Goal: Information Seeking & Learning: Learn about a topic

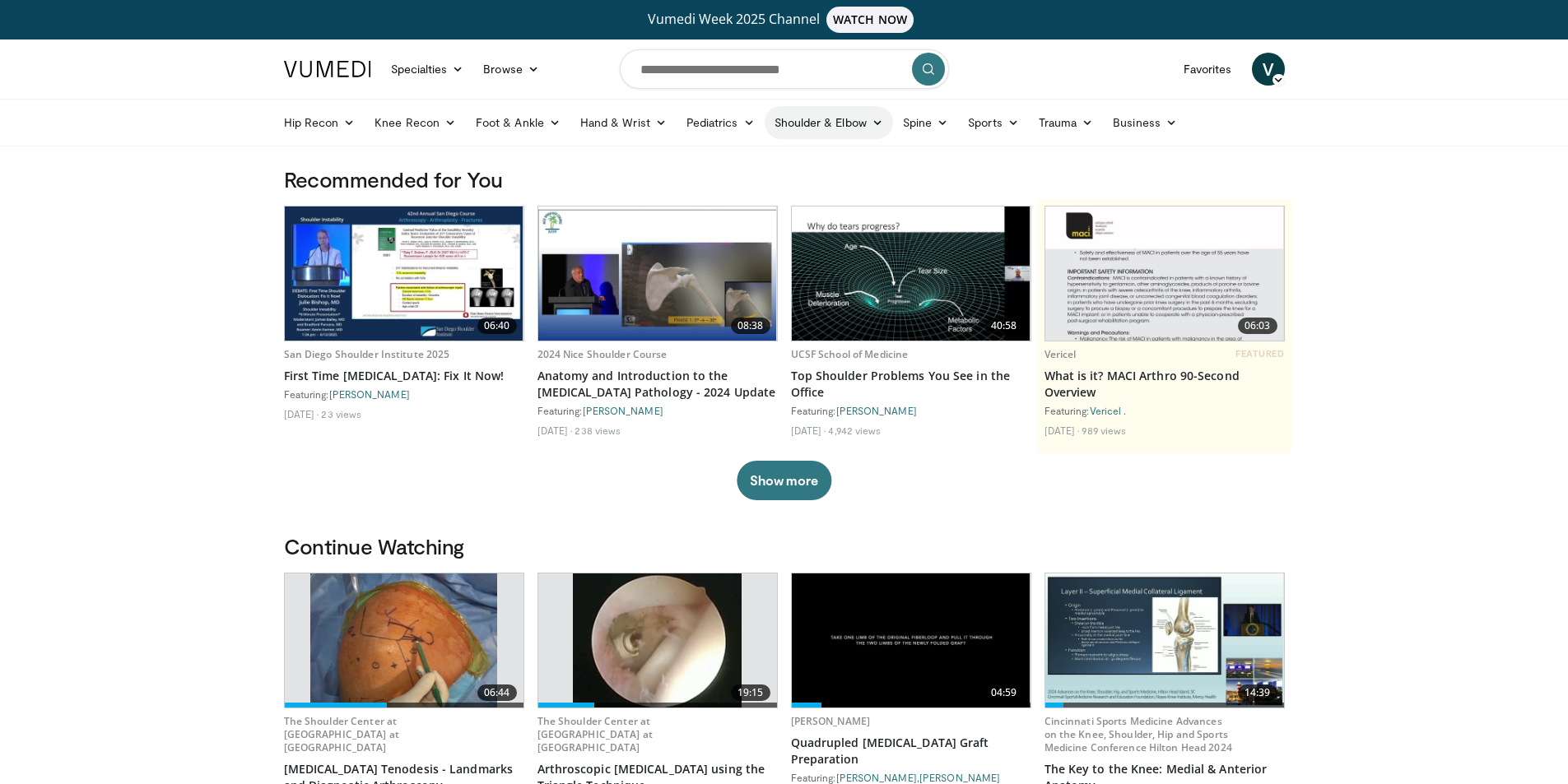
click at [830, 112] on link "Shoulder & Elbow" at bounding box center [828, 122] width 128 height 33
click at [740, 181] on link "Shoulder" at bounding box center [794, 187] width 196 height 27
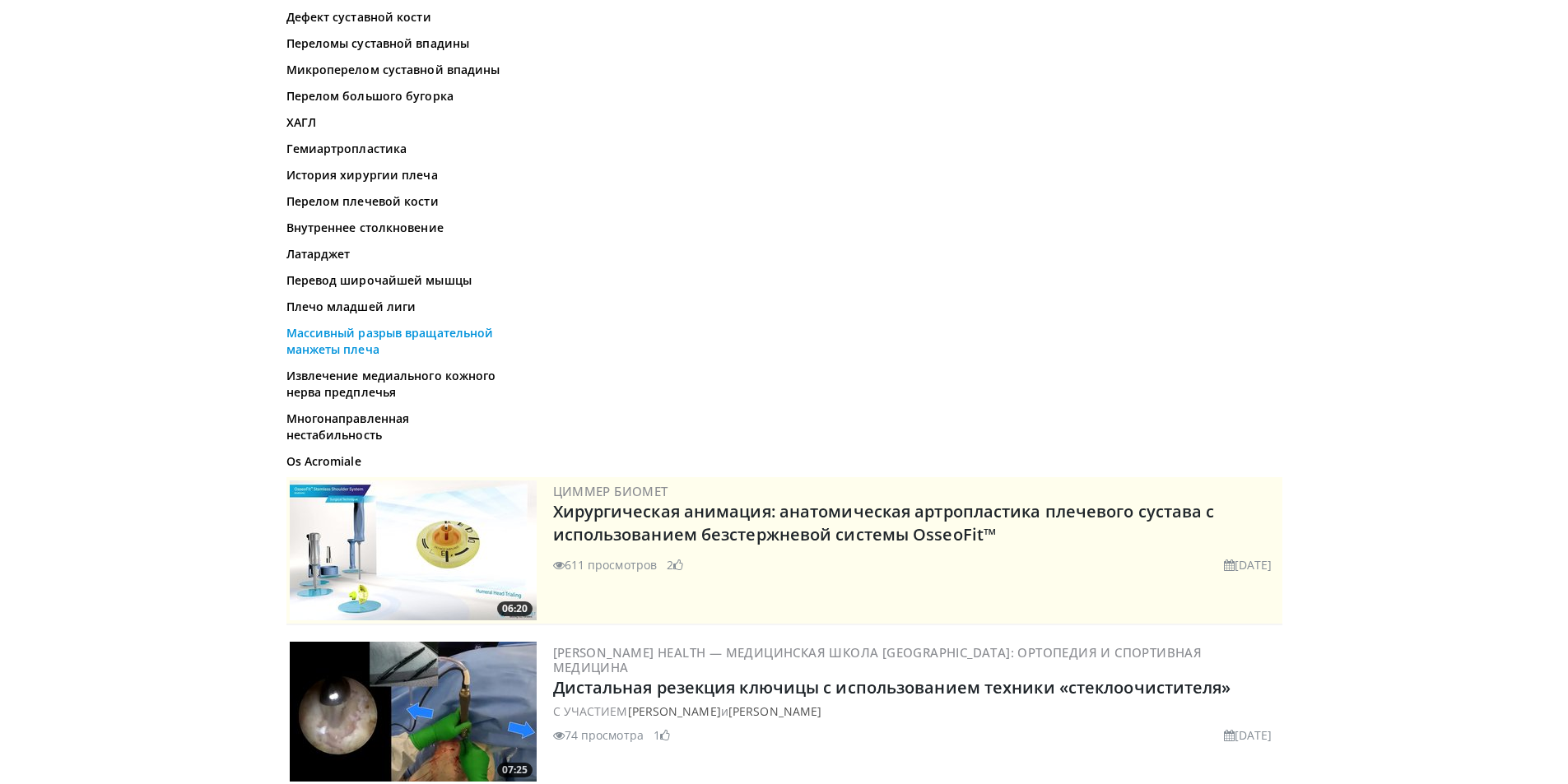
scroll to position [658, 0]
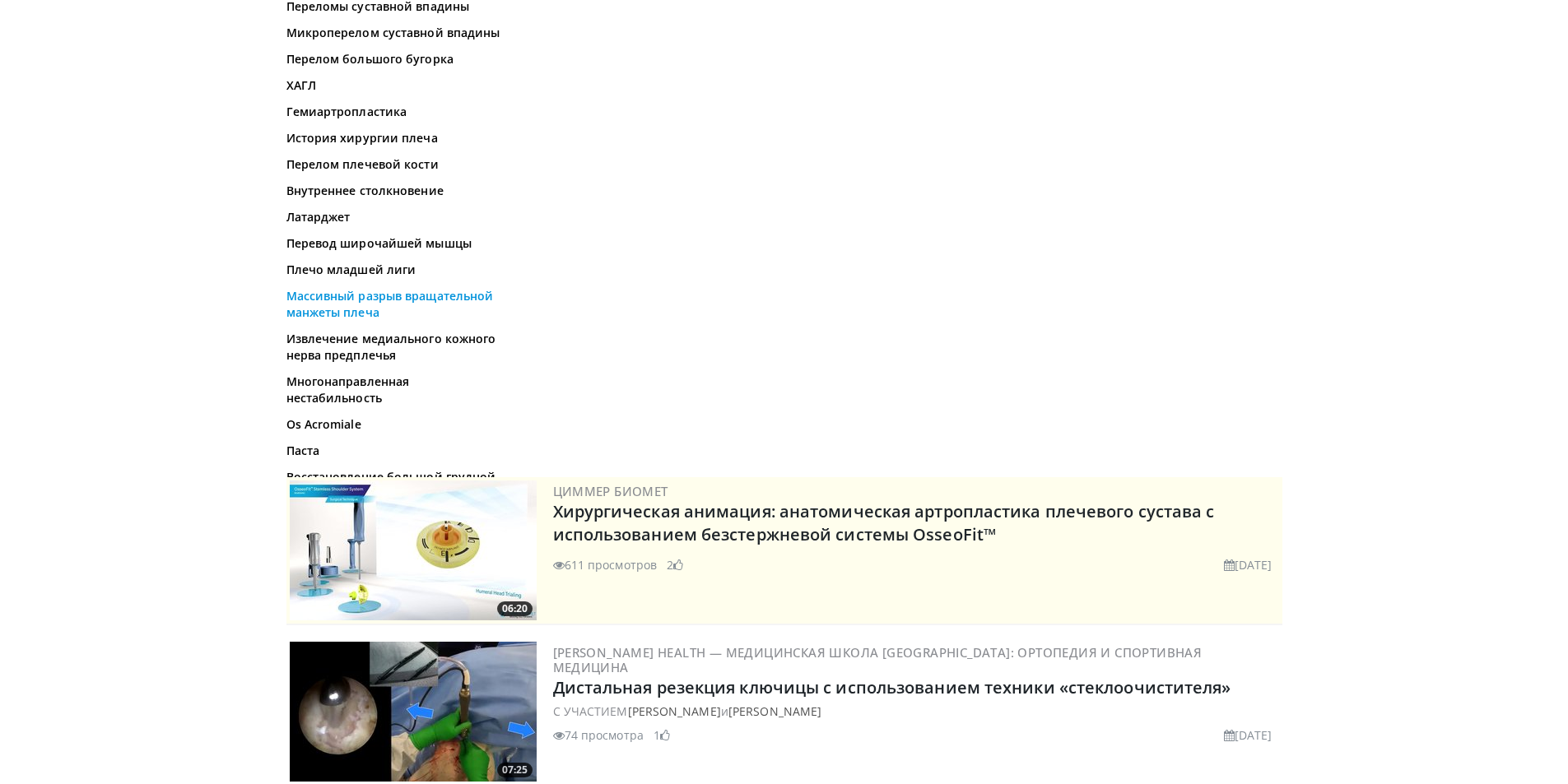
click at [364, 320] on font "Массивный разрыв вращательной манжеты плеча" at bounding box center [389, 304] width 208 height 33
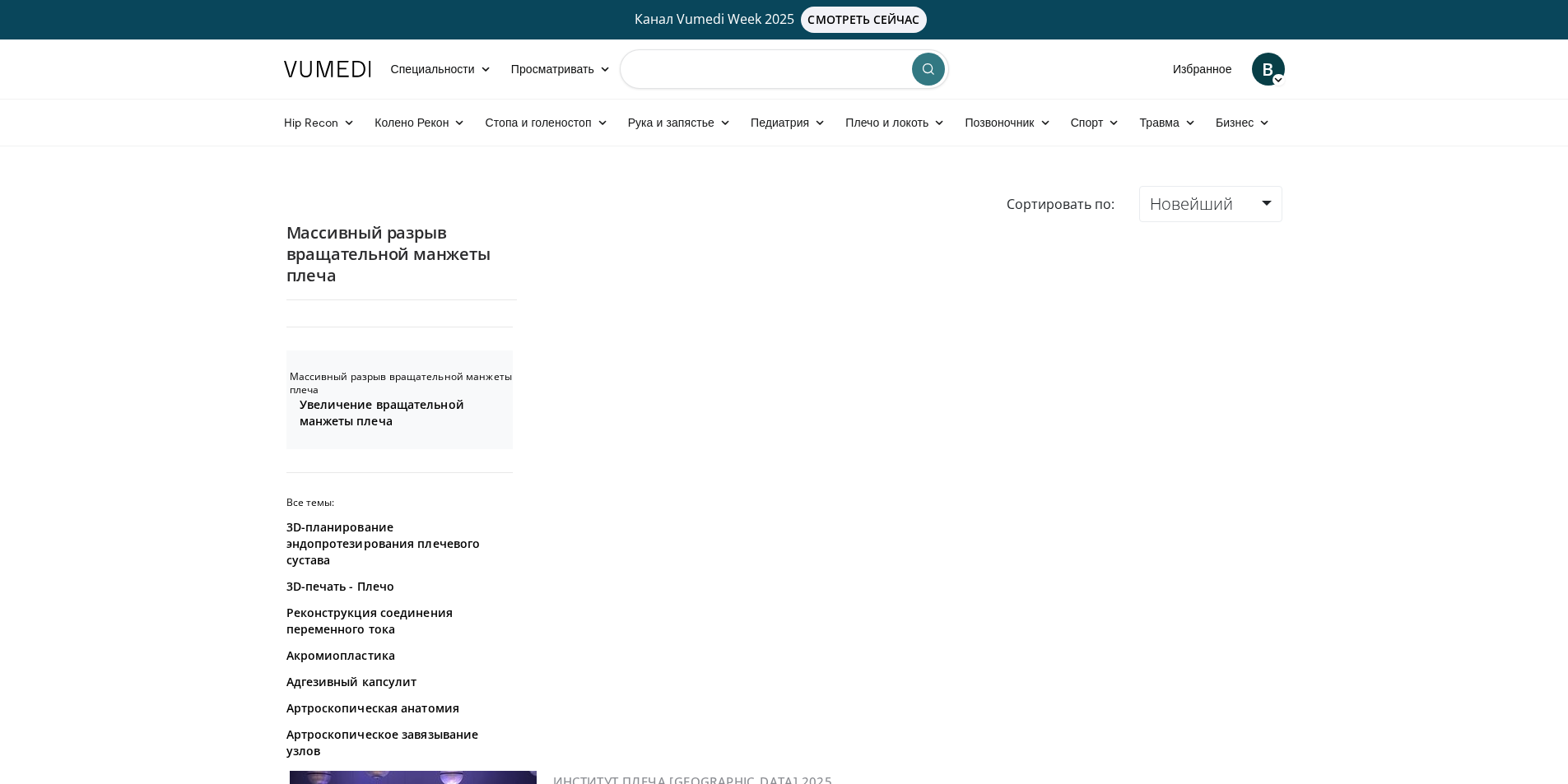
click at [680, 61] on input "Поиск тем, вмешательств" at bounding box center [784, 69] width 329 height 39
click at [759, 158] on font "Ridge для артроскопического восстановления двухрядной манжеты при массивных раз…" at bounding box center [777, 138] width 245 height 47
type input "**********"
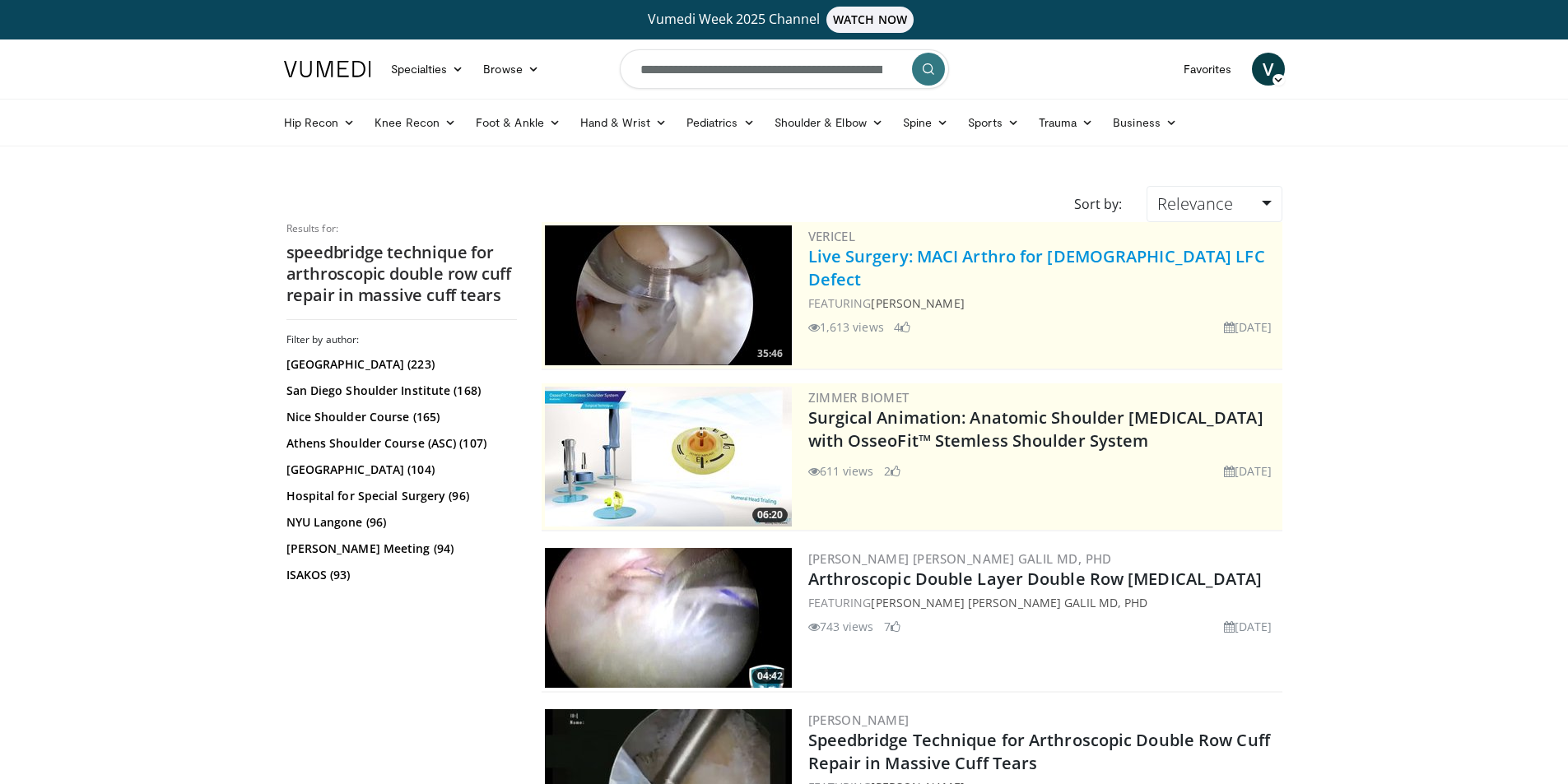
click at [958, 260] on link "Live Surgery: MACI Arthro for Female LFC Defect" at bounding box center [1037, 267] width 457 height 45
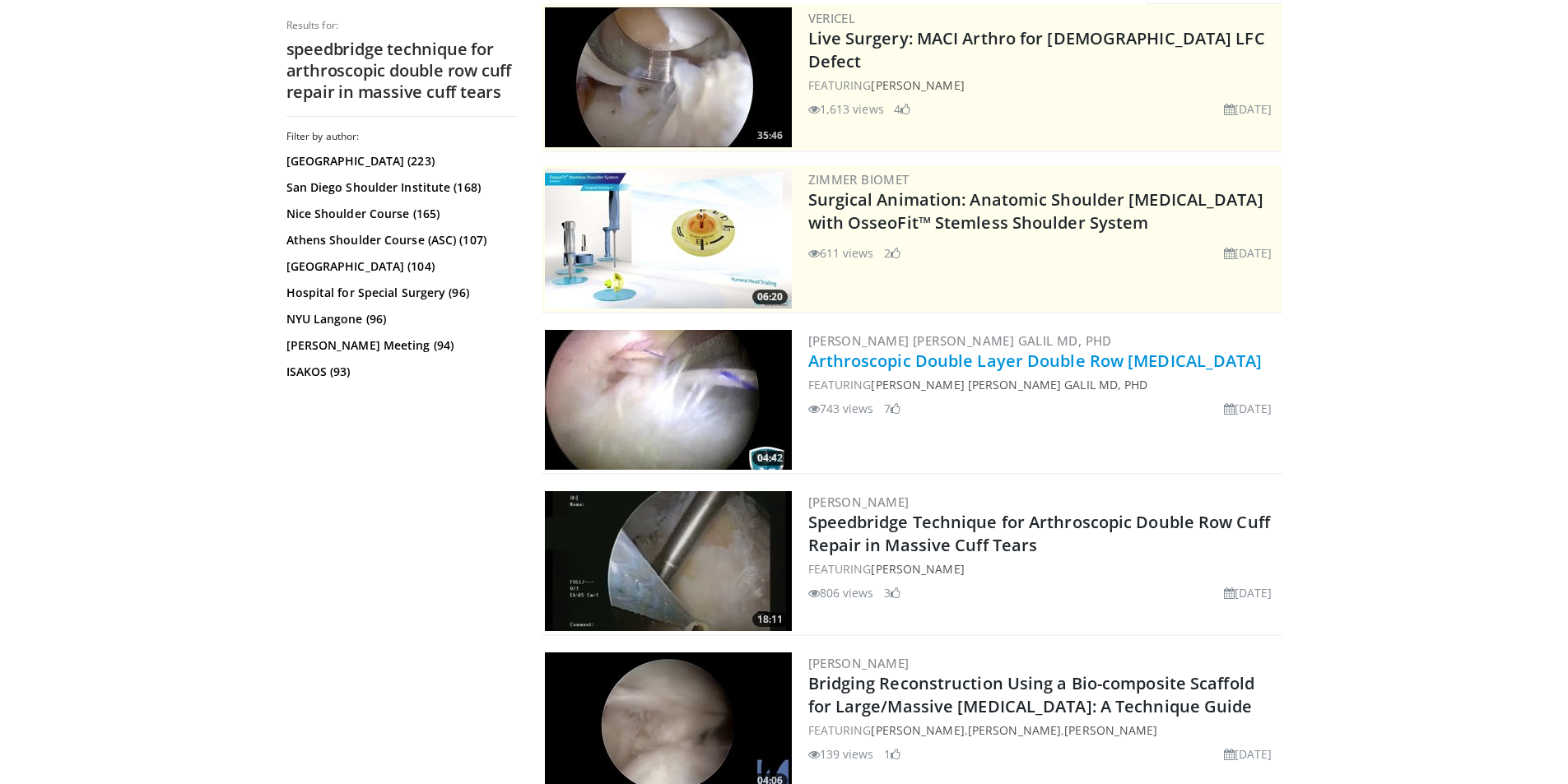
scroll to position [247, 0]
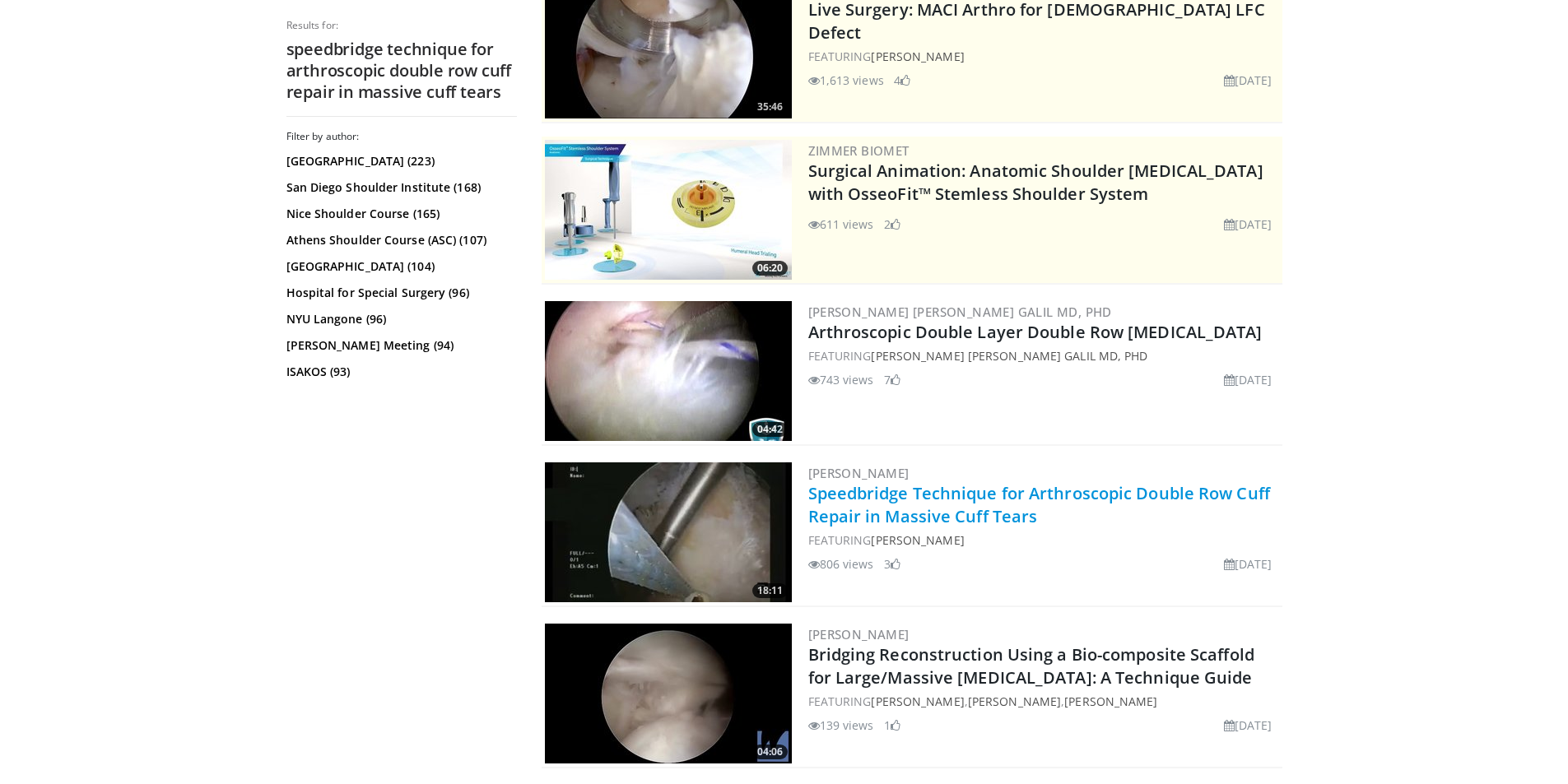
click at [878, 512] on link "Speedbridge Technique for Arthroscopic Double Row Cuff Repair in Massive Cuff T…" at bounding box center [1039, 504] width 462 height 45
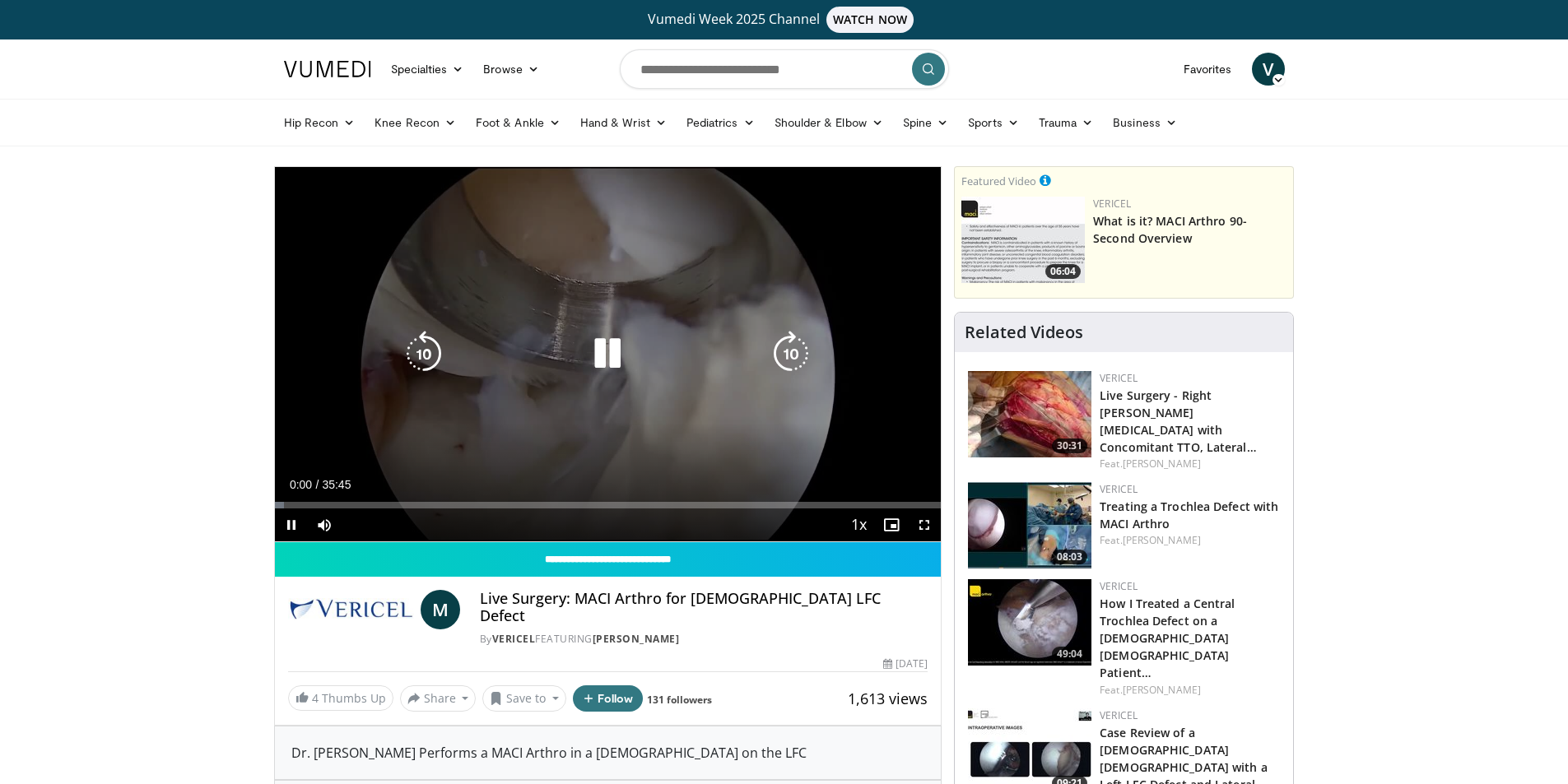
click at [612, 355] on icon "Video Player" at bounding box center [607, 354] width 46 height 46
click at [605, 353] on icon "Video Player" at bounding box center [607, 354] width 46 height 46
click at [806, 362] on icon "Video Player" at bounding box center [791, 354] width 46 height 46
click at [805, 362] on icon "Video Player" at bounding box center [791, 354] width 46 height 46
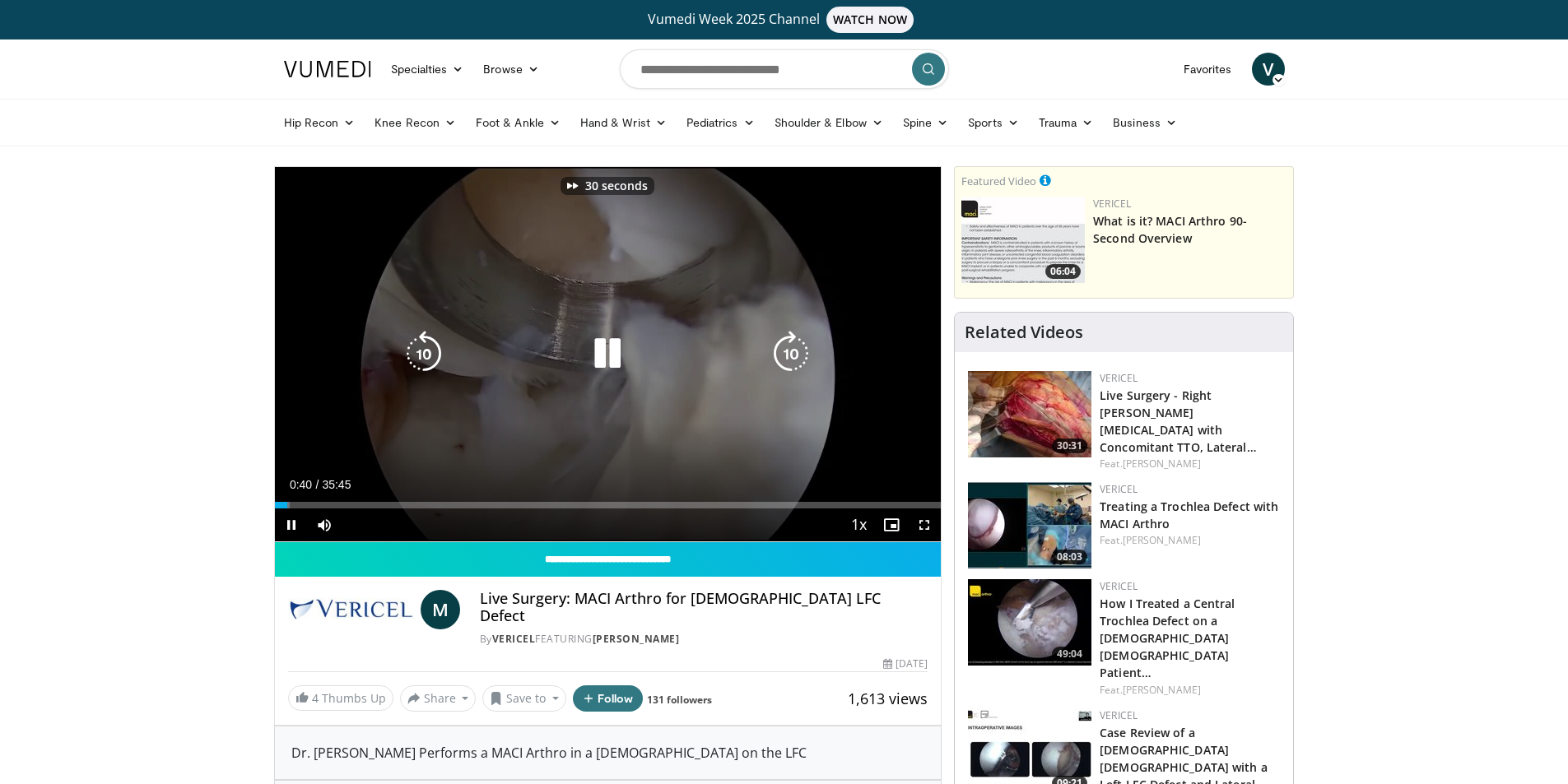
click at [805, 362] on icon "Video Player" at bounding box center [791, 354] width 46 height 46
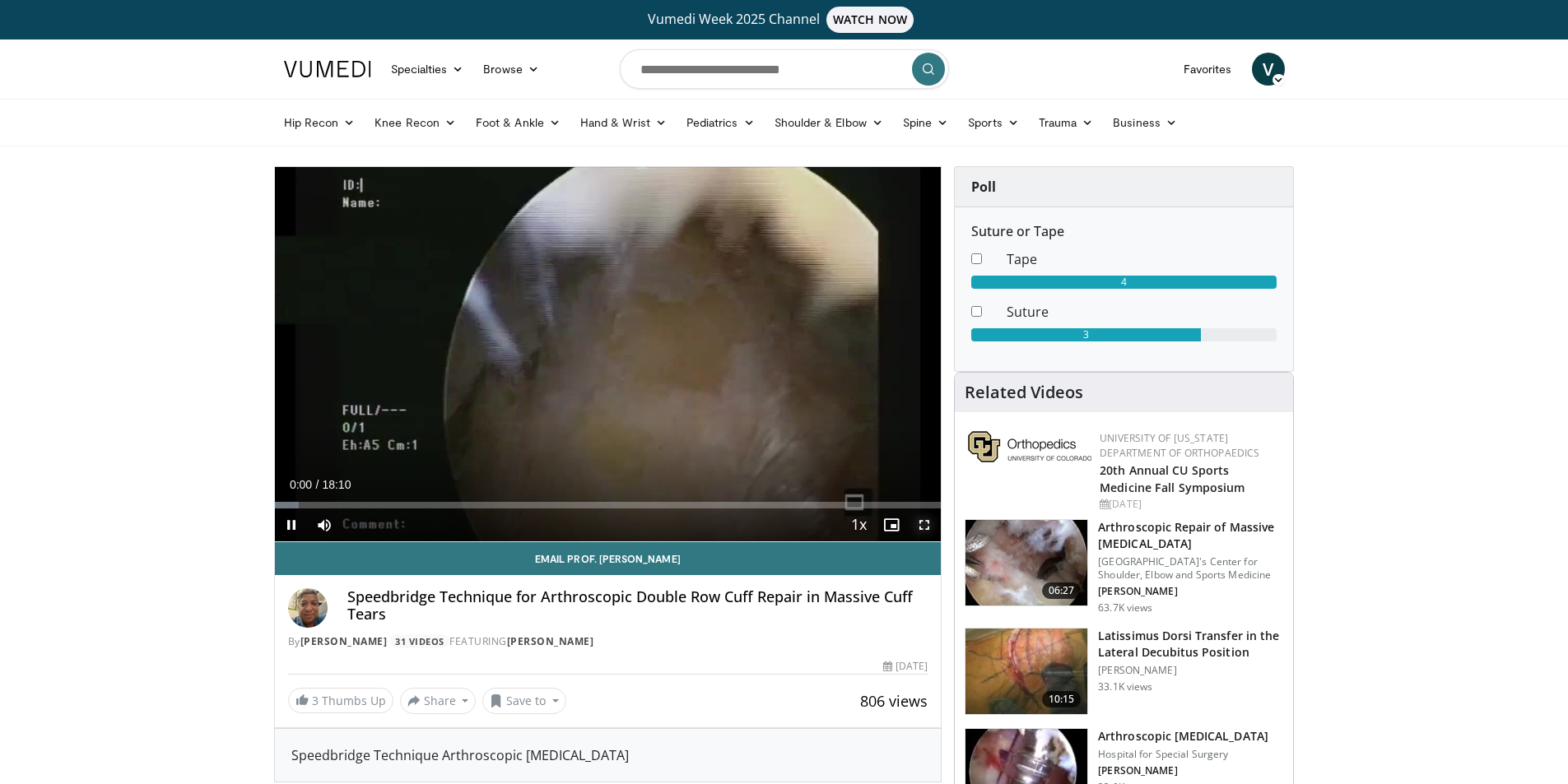
click at [929, 528] on span "Video Player" at bounding box center [924, 525] width 33 height 33
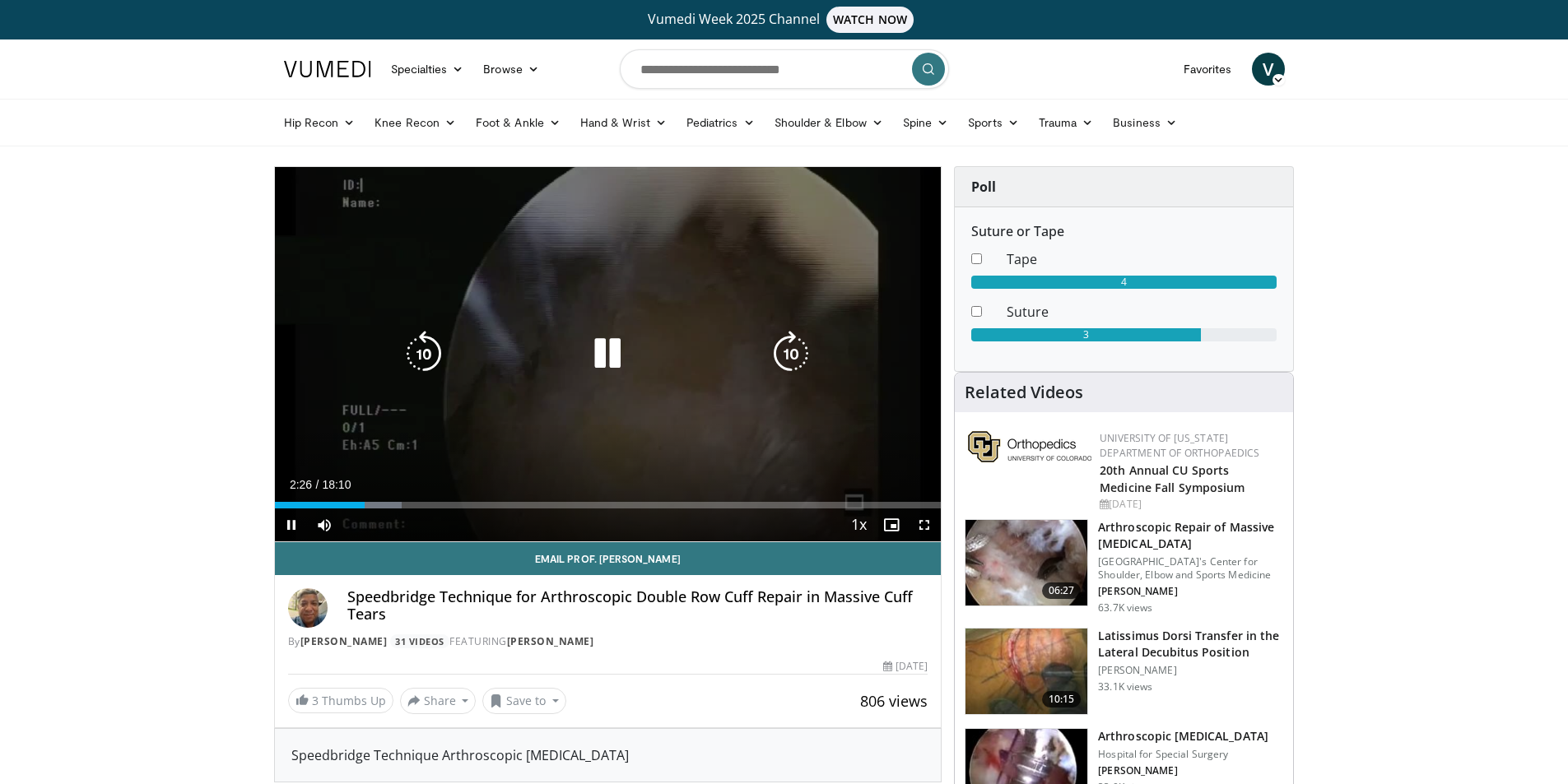
click at [617, 369] on icon "Video Player" at bounding box center [607, 354] width 46 height 46
